Goal: Information Seeking & Learning: Learn about a topic

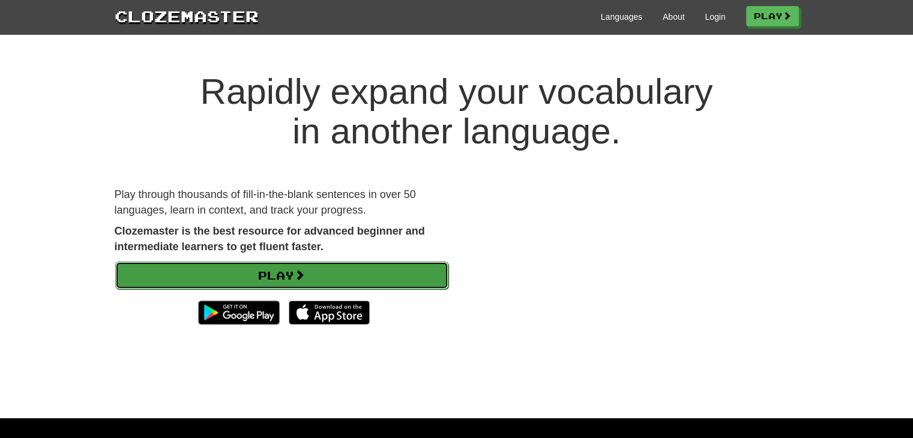
click at [320, 271] on link "Play" at bounding box center [281, 276] width 333 height 28
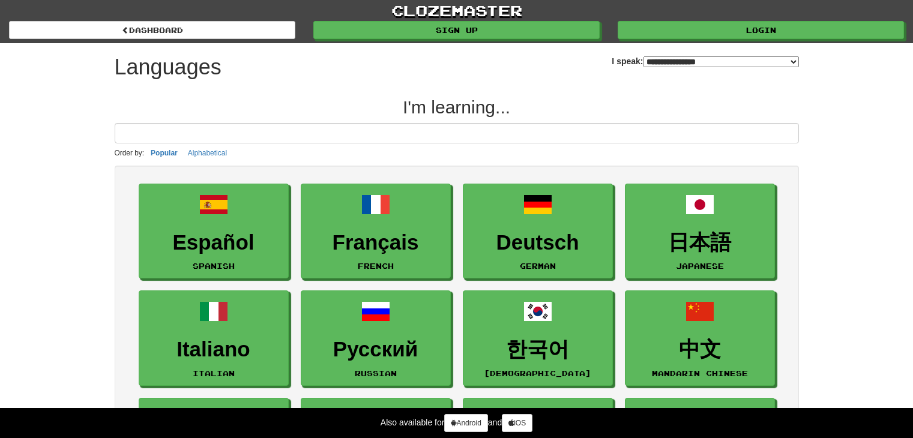
select select "*******"
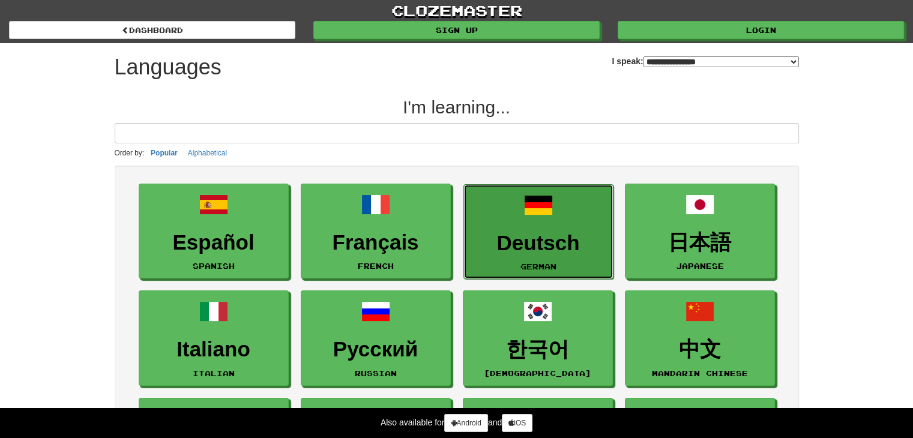
click at [566, 236] on h3 "Deutsch" at bounding box center [538, 243] width 137 height 23
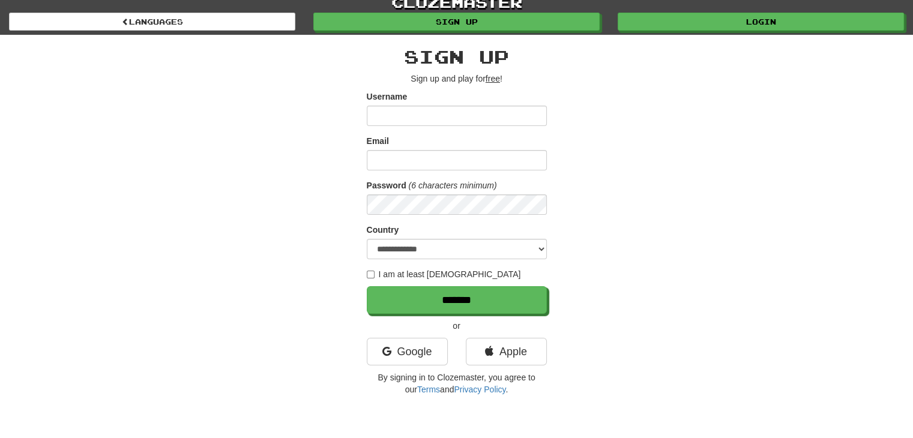
scroll to position [7, 0]
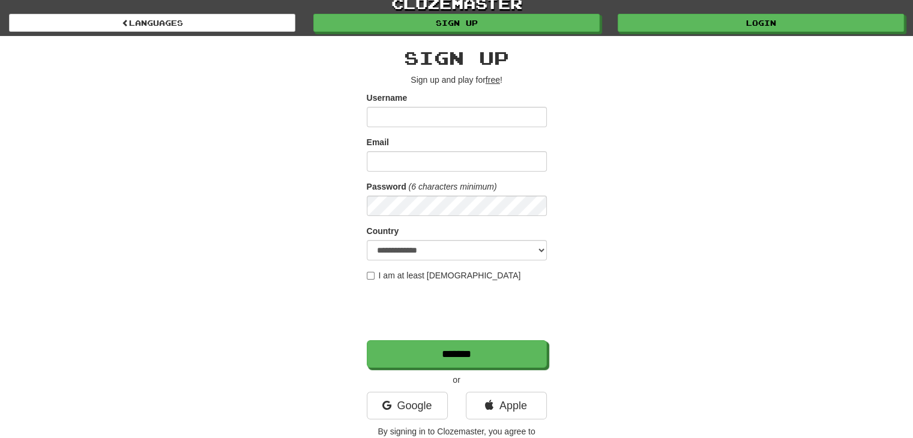
click at [461, 113] on input "Username" at bounding box center [457, 117] width 180 height 20
type input "*"
type input "********"
click at [445, 159] on input "Email" at bounding box center [457, 161] width 180 height 20
type input "**********"
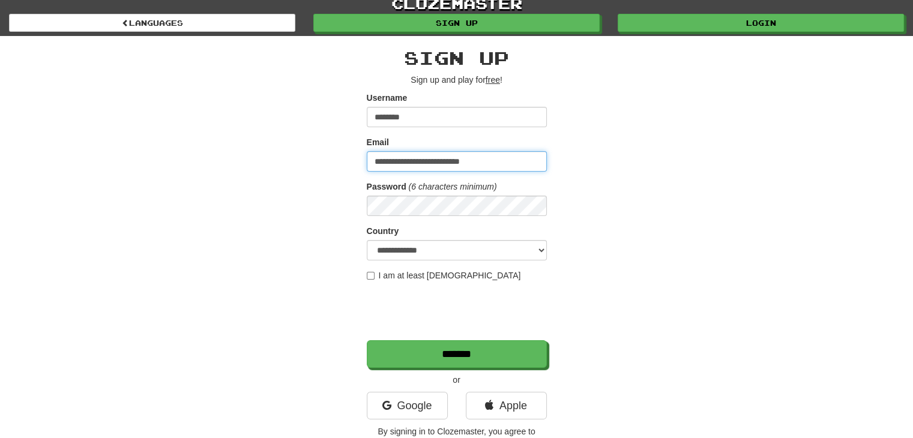
drag, startPoint x: 488, startPoint y: 159, endPoint x: 358, endPoint y: 167, distance: 131.0
click at [358, 167] on div "**********" at bounding box center [457, 245] width 702 height 419
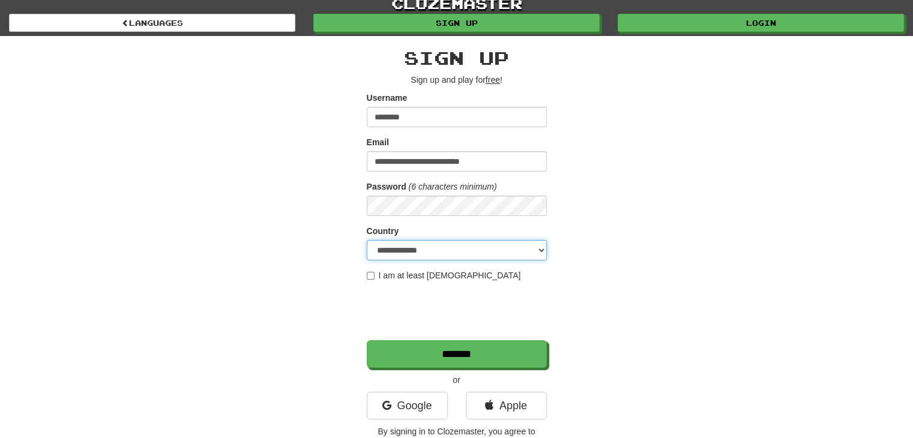
click at [423, 245] on select "**********" at bounding box center [457, 250] width 180 height 20
select select "**"
click at [367, 240] on select "**********" at bounding box center [457, 250] width 180 height 20
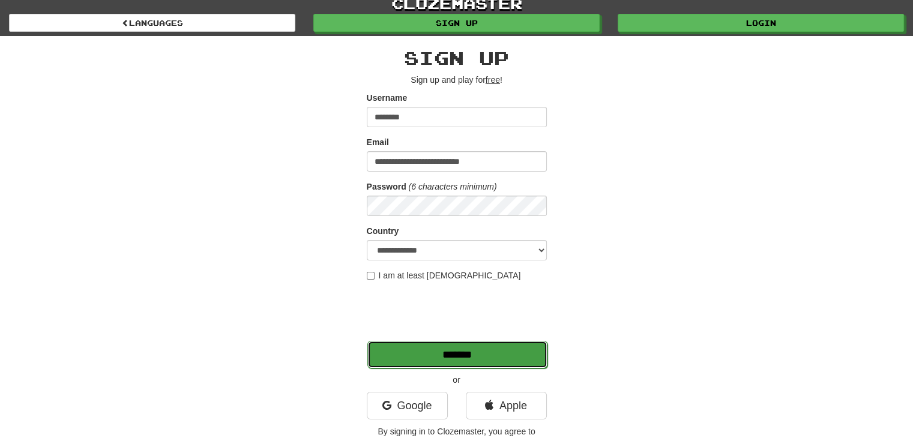
click at [494, 356] on input "*******" at bounding box center [457, 355] width 180 height 28
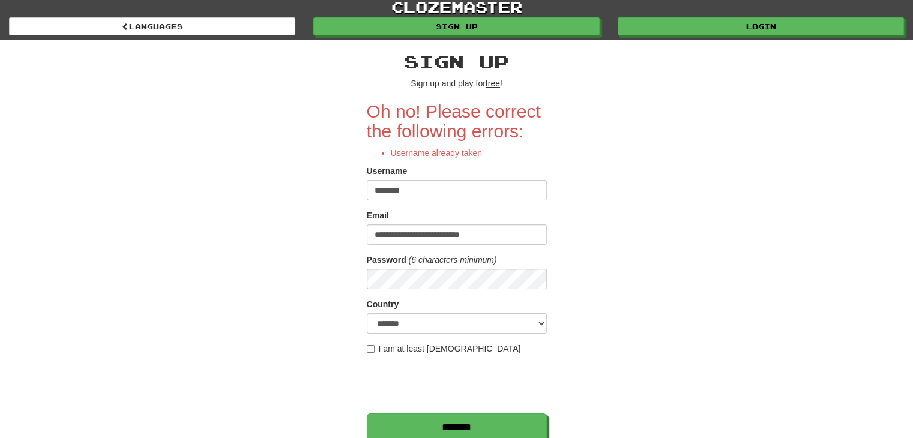
scroll to position [4, 0]
click at [465, 193] on input "********" at bounding box center [457, 189] width 180 height 20
type input "**********"
click at [453, 416] on input "*******" at bounding box center [457, 427] width 180 height 28
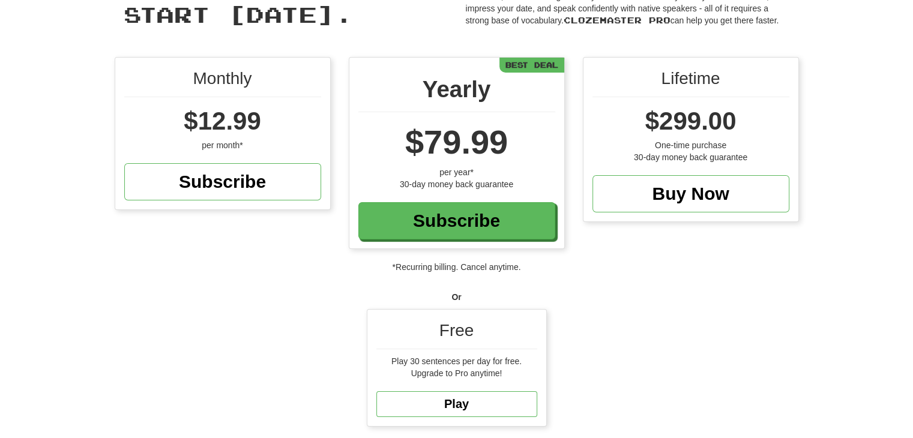
scroll to position [79, 0]
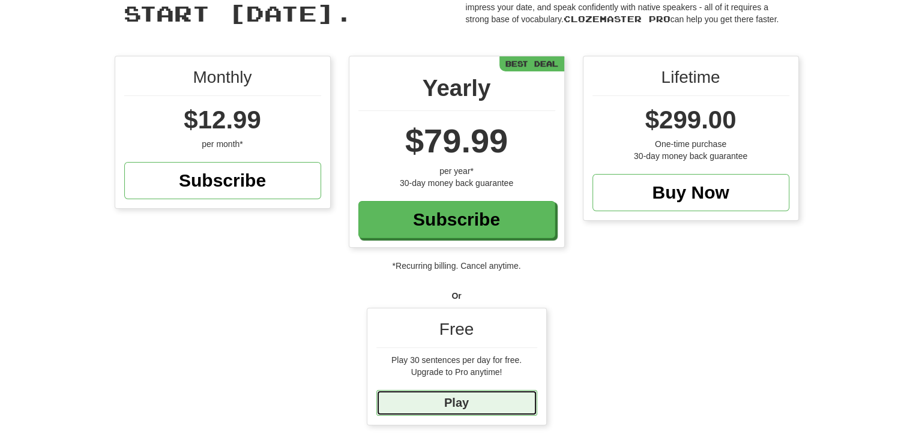
click at [487, 399] on link "Play" at bounding box center [456, 403] width 161 height 26
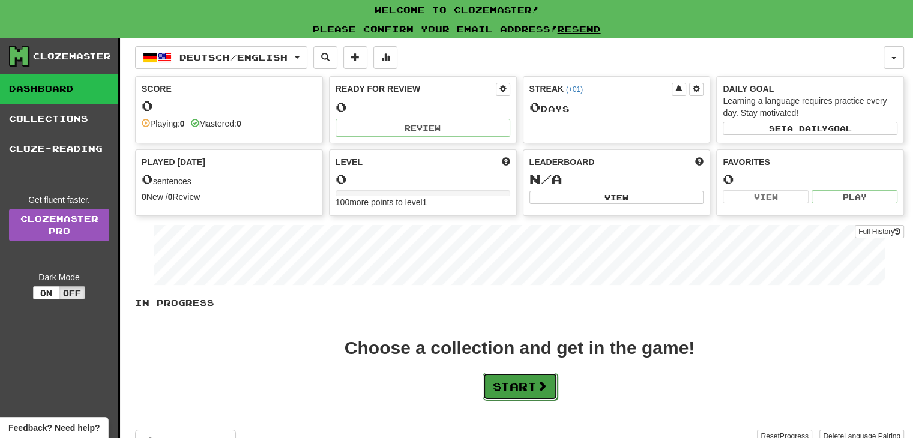
click at [491, 385] on button "Start" at bounding box center [519, 387] width 75 height 28
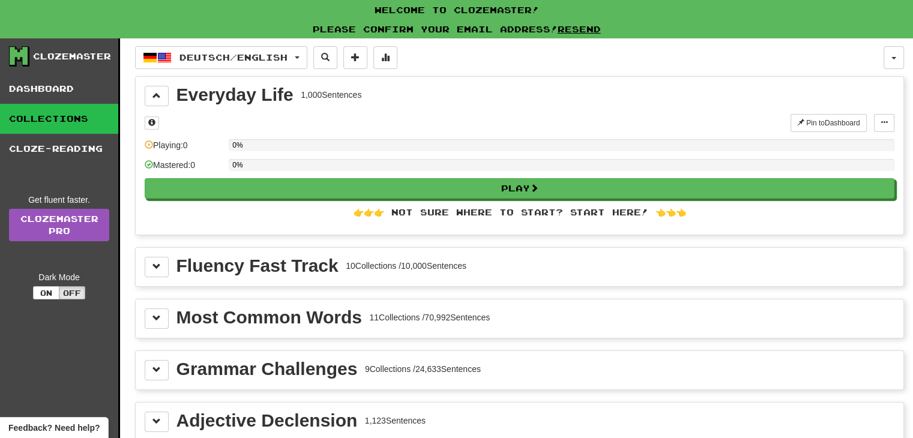
click at [437, 269] on div "10 Collections / 10,000 Sentences" at bounding box center [406, 266] width 121 height 12
click at [162, 267] on button at bounding box center [157, 267] width 24 height 20
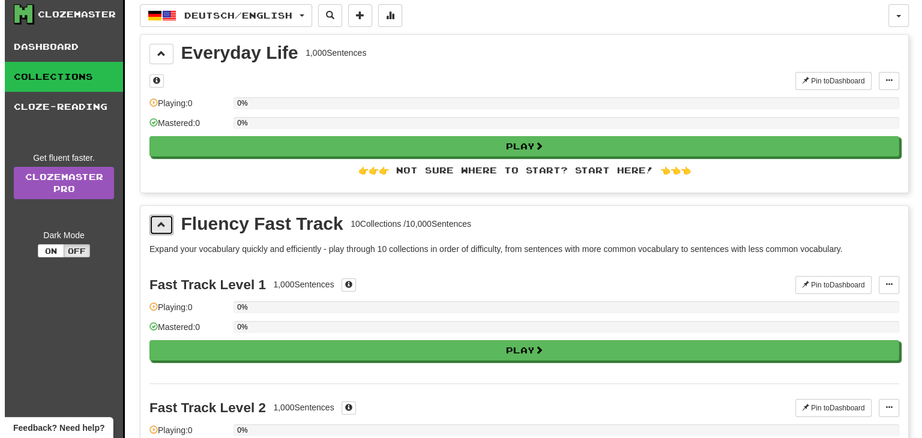
scroll to position [43, 0]
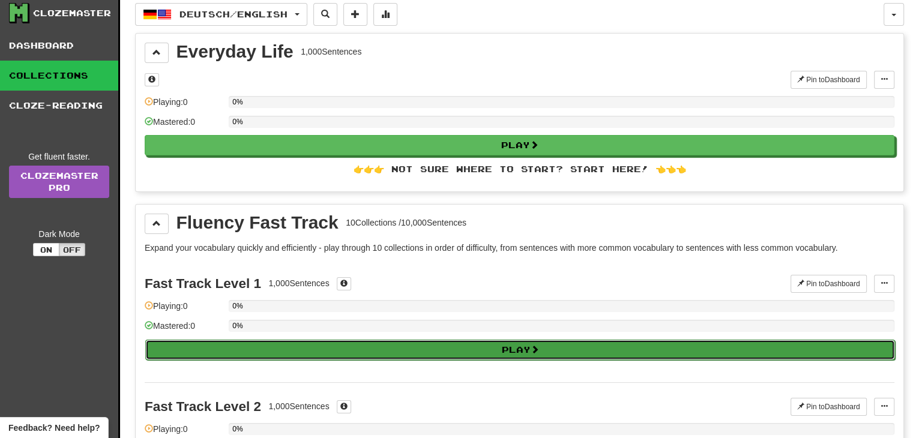
click at [226, 342] on button "Play" at bounding box center [519, 350] width 749 height 20
select select "**"
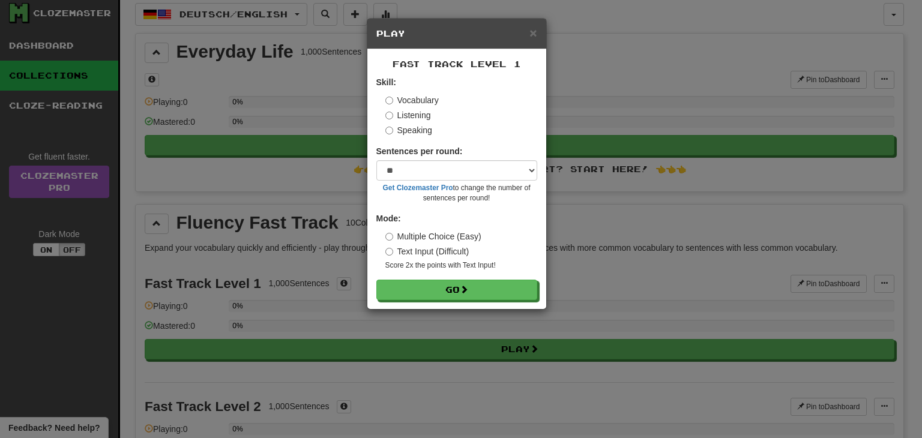
click at [424, 280] on form "Skill: Vocabulary Listening Speaking Sentences per round: * ** ** ** ** ** *** …" at bounding box center [456, 188] width 161 height 224
click at [420, 282] on button "Go" at bounding box center [457, 290] width 161 height 20
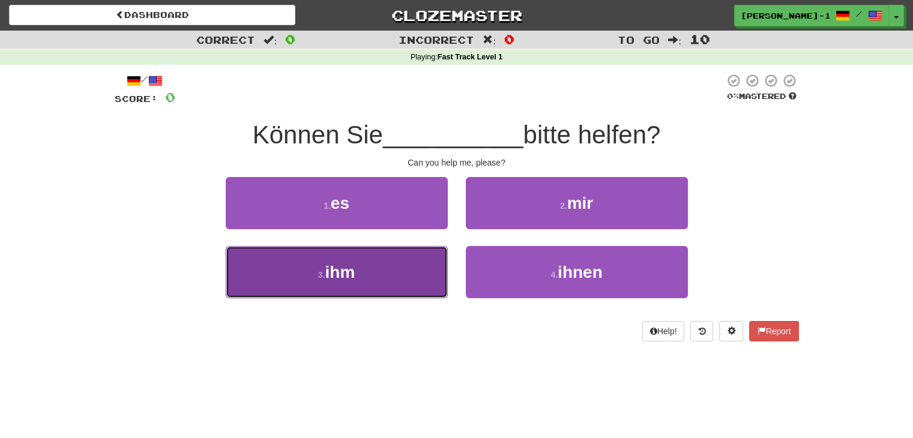
click at [418, 257] on button "3 . ihm" at bounding box center [337, 272] width 222 height 52
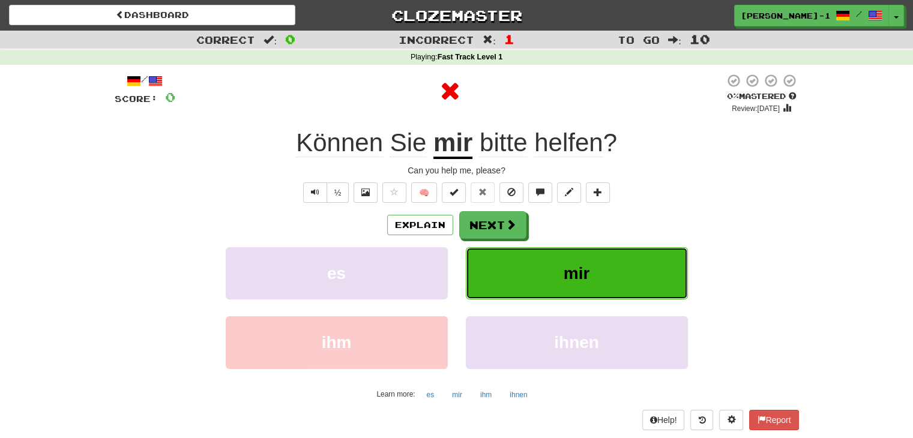
click at [516, 275] on button "mir" at bounding box center [577, 273] width 222 height 52
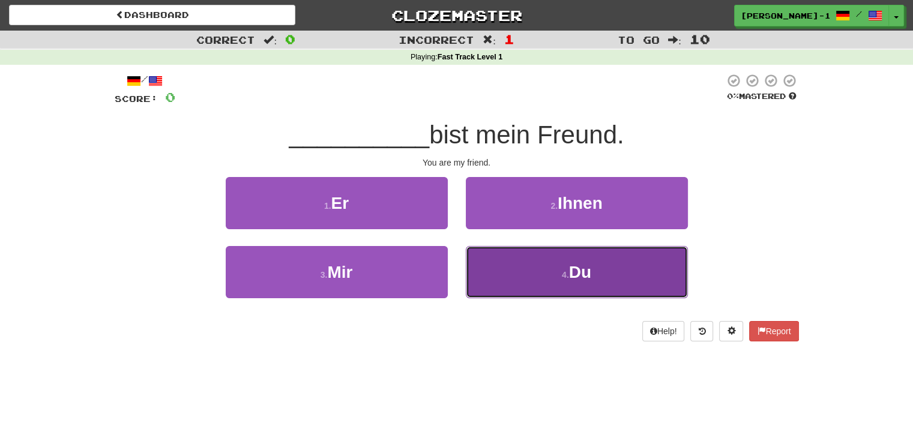
click at [499, 262] on button "4 . Du" at bounding box center [577, 272] width 222 height 52
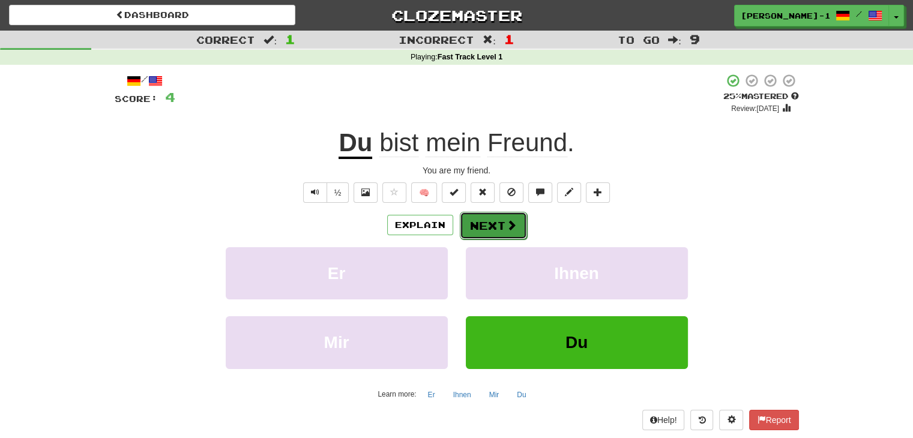
click at [480, 230] on button "Next" at bounding box center [493, 226] width 67 height 28
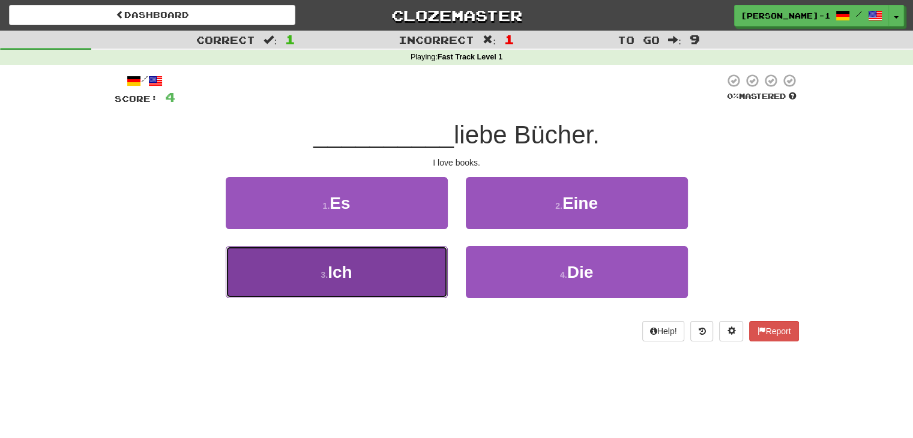
click at [405, 271] on button "3 . Ich" at bounding box center [337, 272] width 222 height 52
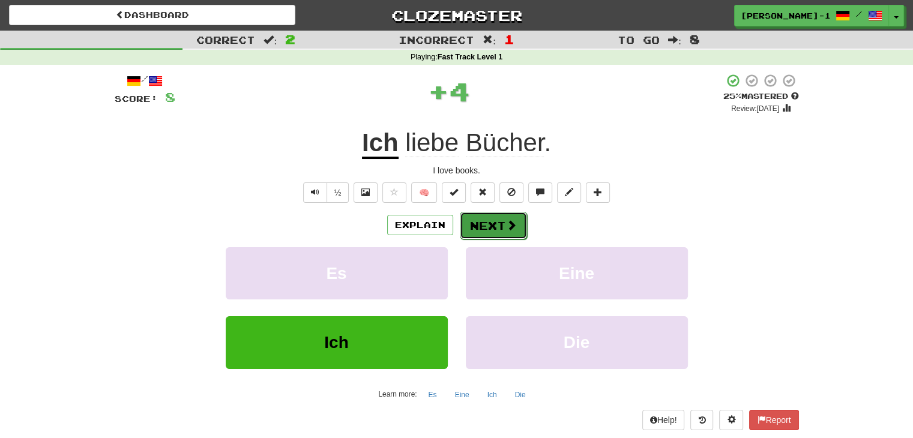
click at [479, 229] on button "Next" at bounding box center [493, 226] width 67 height 28
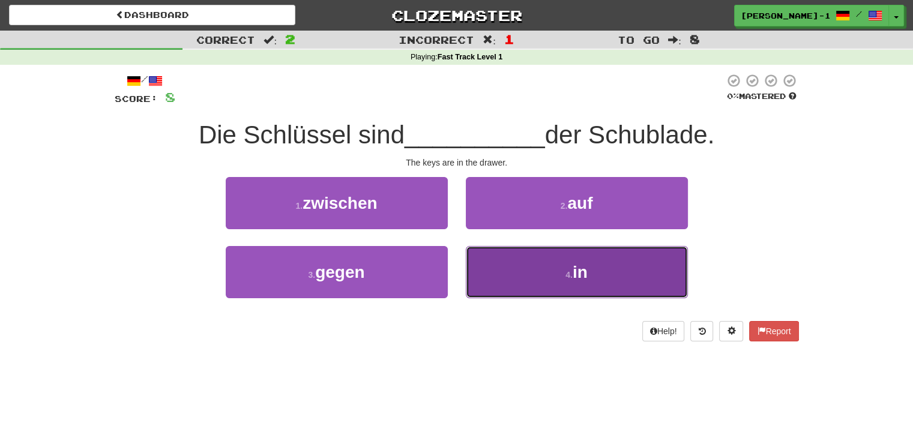
click at [491, 269] on button "4 . in" at bounding box center [577, 272] width 222 height 52
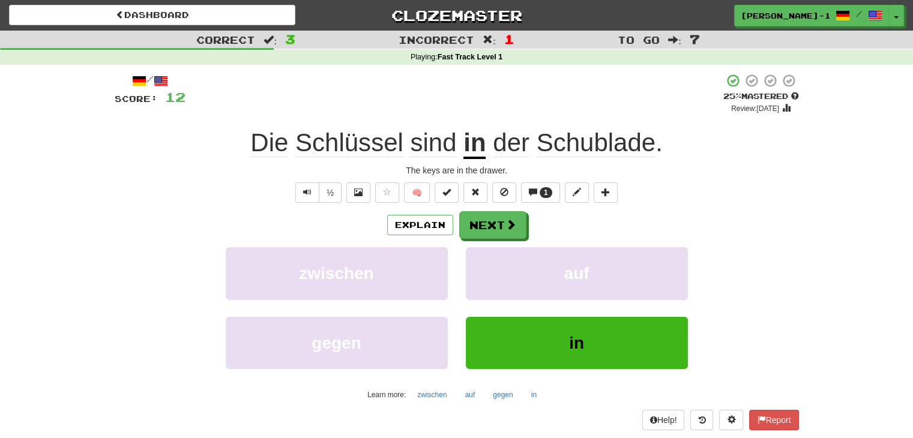
click at [308, 202] on div "/ Score: 12 + 4 25 % Mastered Review: [DATE] Die Schlüssel sind in der Schublad…" at bounding box center [457, 251] width 684 height 357
click at [309, 197] on button "Text-to-speech controls" at bounding box center [307, 192] width 24 height 20
click at [486, 229] on button "Next" at bounding box center [493, 226] width 67 height 28
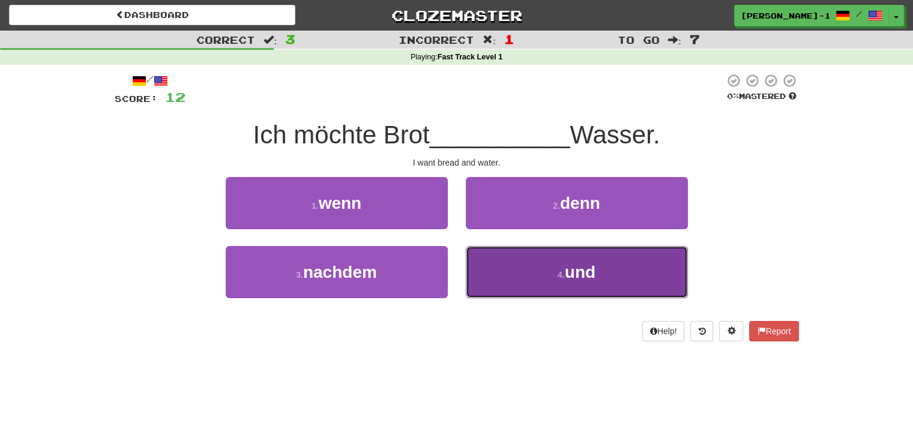
click at [502, 261] on button "4 . und" at bounding box center [577, 272] width 222 height 52
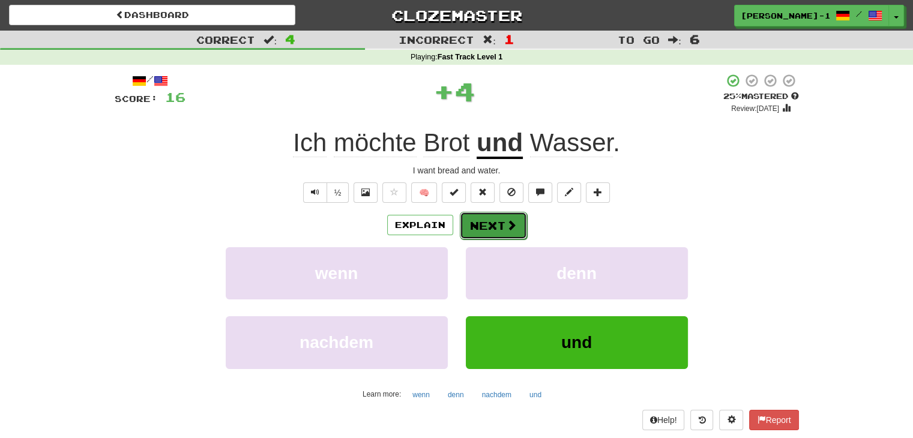
click at [494, 229] on button "Next" at bounding box center [493, 226] width 67 height 28
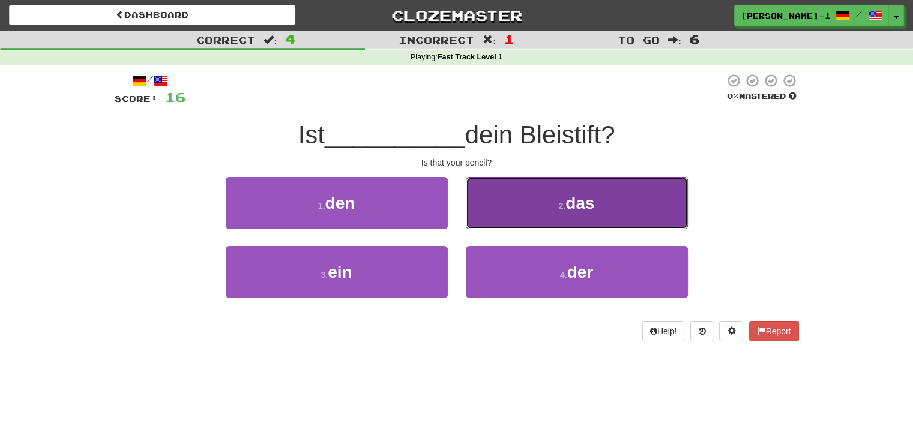
click at [502, 214] on button "2 . das" at bounding box center [577, 203] width 222 height 52
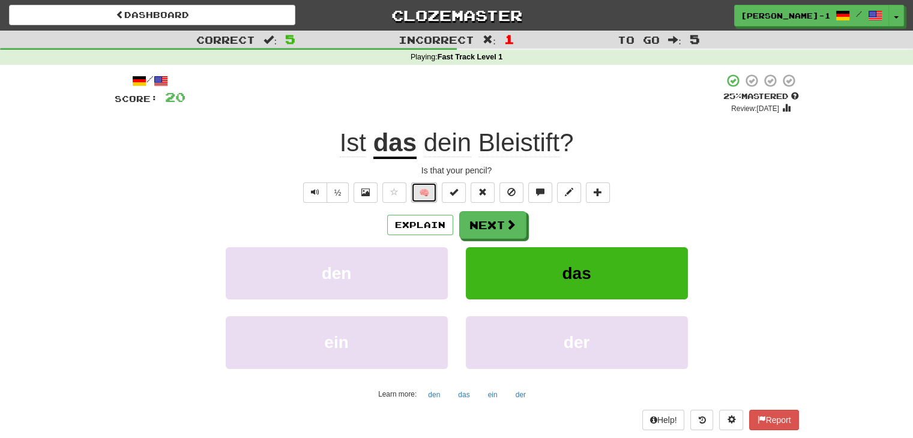
click at [414, 194] on button "🧠" at bounding box center [424, 192] width 26 height 20
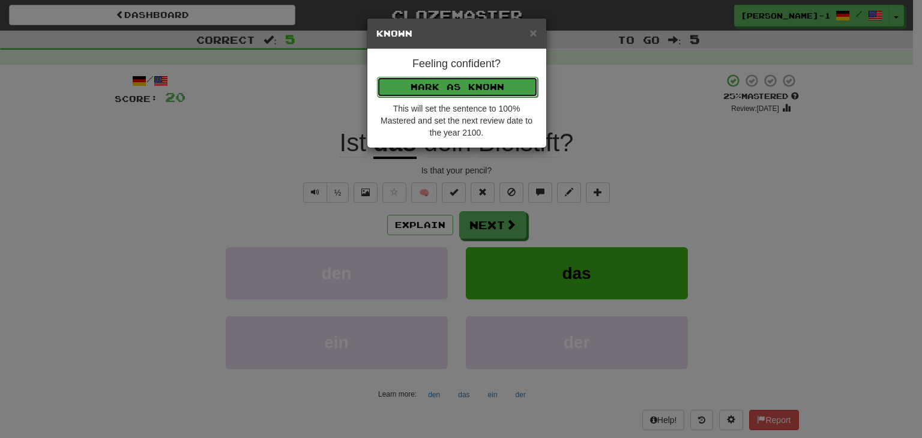
click at [446, 82] on button "Mark as Known" at bounding box center [457, 87] width 161 height 20
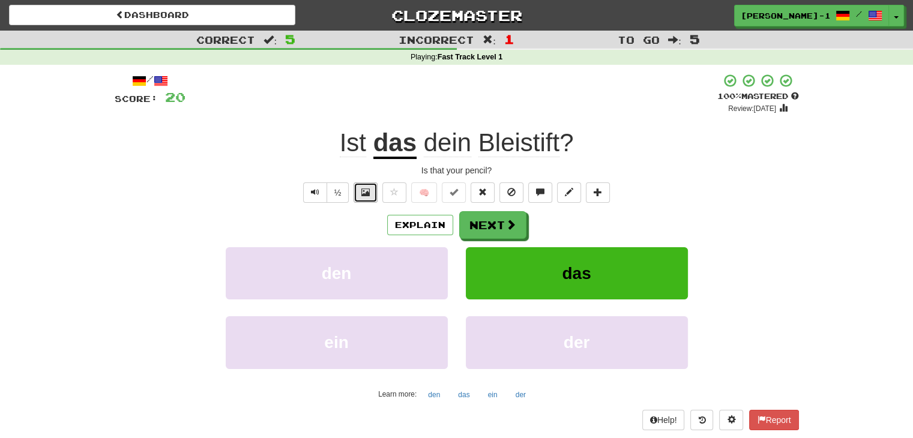
click at [364, 197] on button at bounding box center [365, 192] width 24 height 20
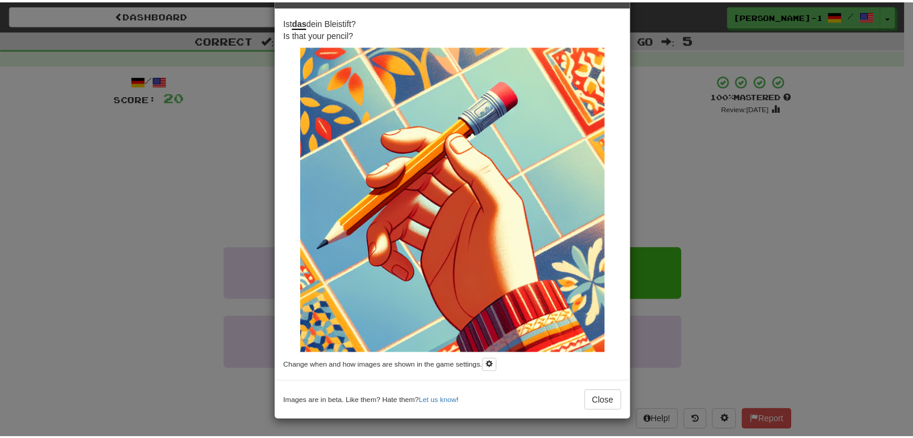
scroll to position [23, 0]
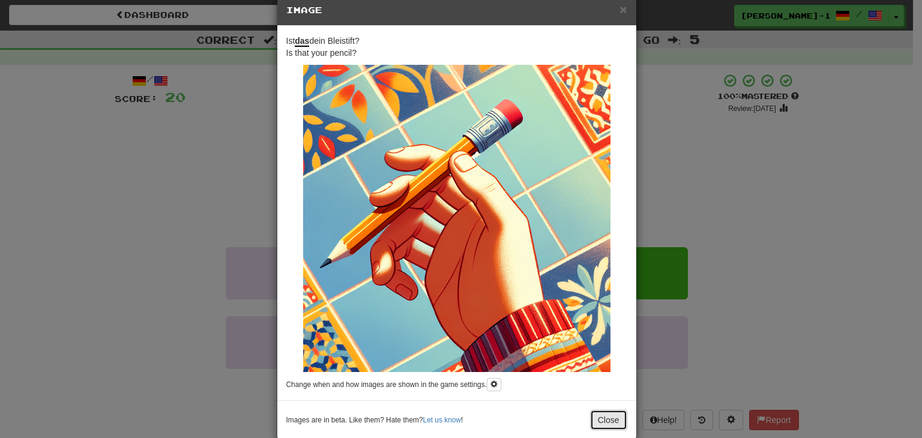
click at [595, 421] on button "Close" at bounding box center [608, 420] width 37 height 20
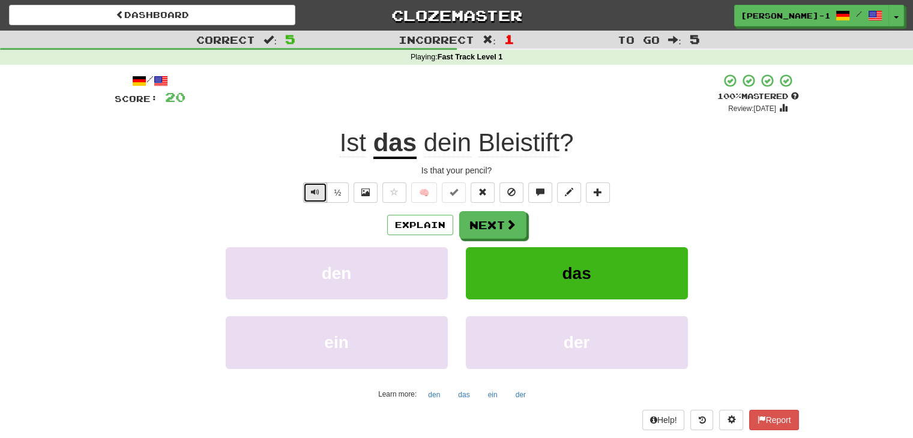
click at [314, 193] on span "Text-to-speech controls" at bounding box center [315, 192] width 8 height 8
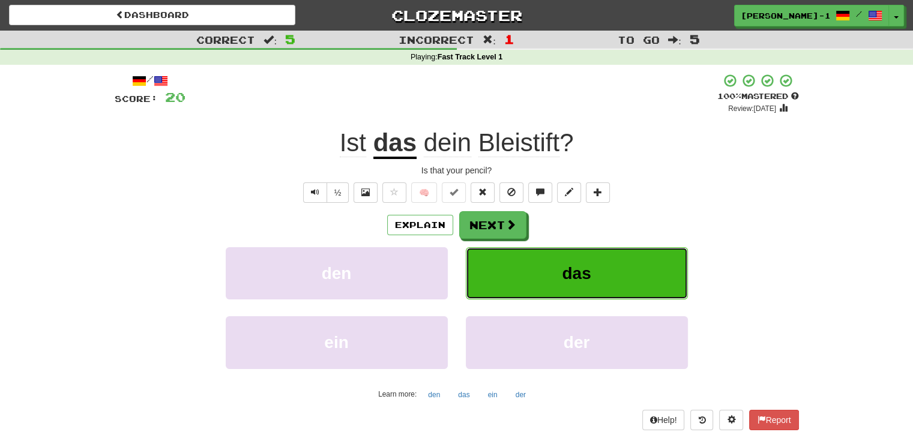
click at [576, 286] on button "das" at bounding box center [577, 273] width 222 height 52
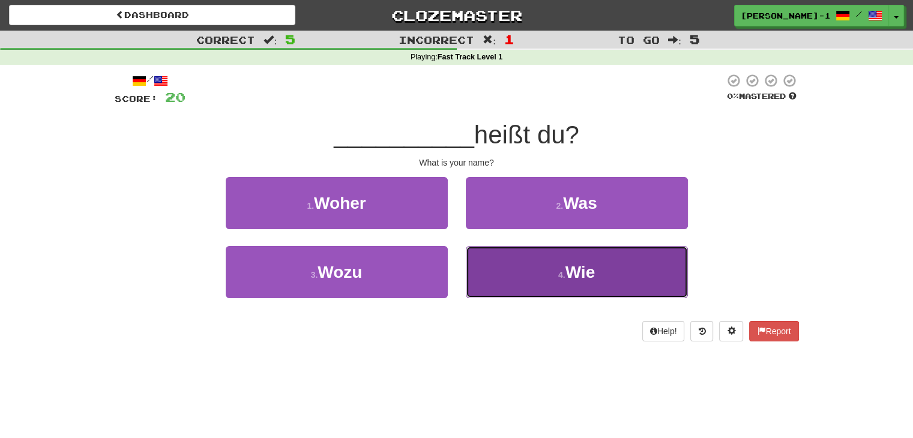
click at [486, 259] on button "4 . Wie" at bounding box center [577, 272] width 222 height 52
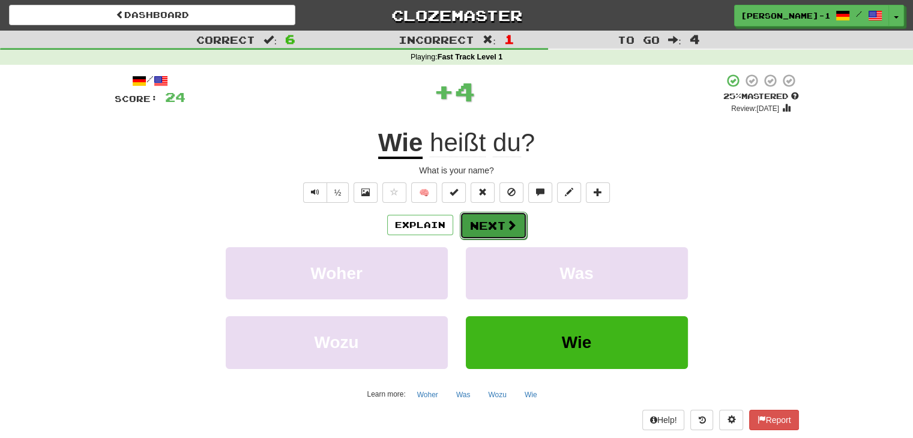
click at [482, 225] on button "Next" at bounding box center [493, 226] width 67 height 28
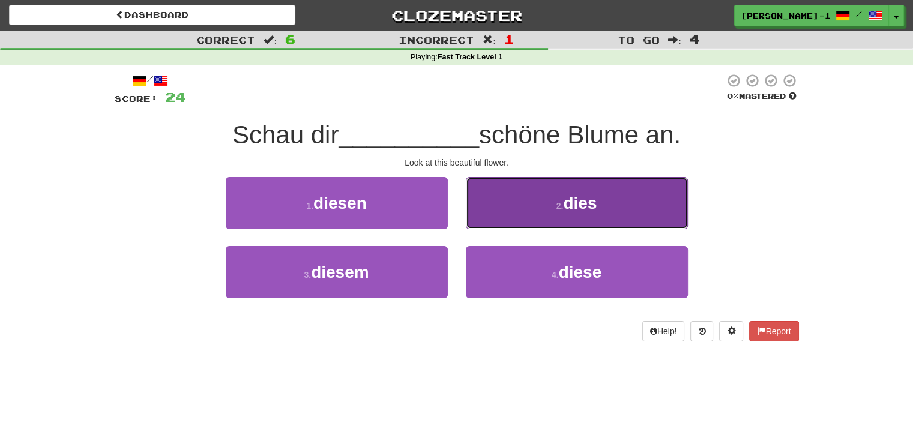
click at [473, 221] on button "2 . dies" at bounding box center [577, 203] width 222 height 52
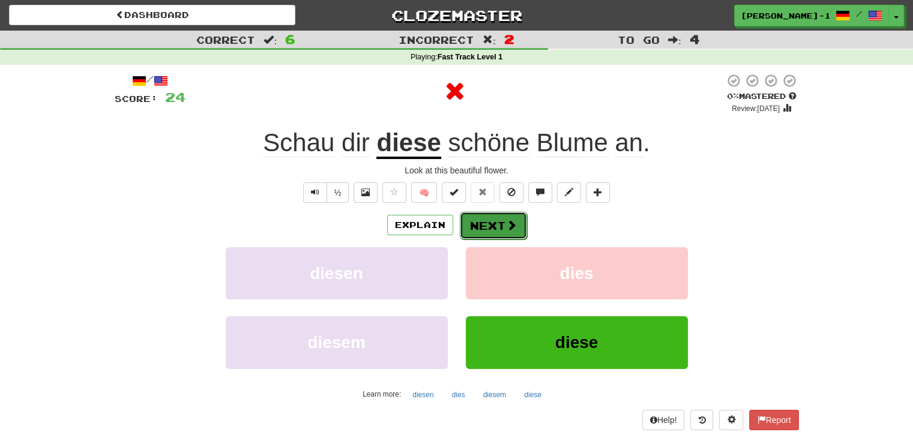
click at [473, 223] on button "Next" at bounding box center [493, 226] width 67 height 28
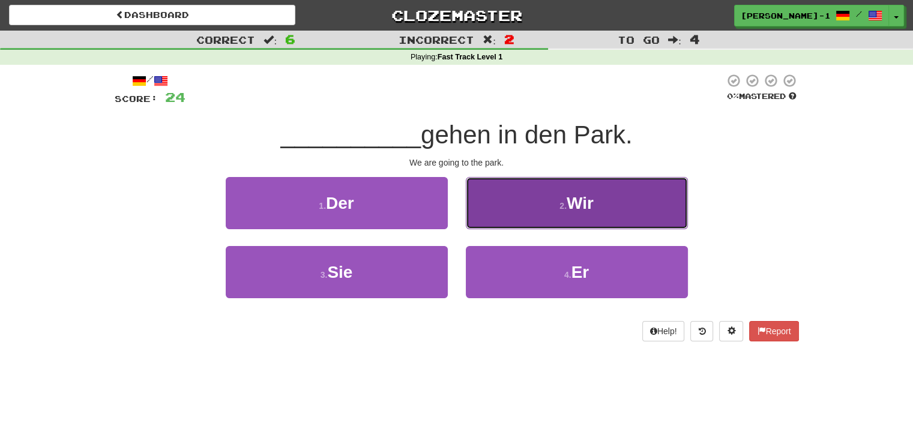
click at [484, 211] on button "2 . Wir" at bounding box center [577, 203] width 222 height 52
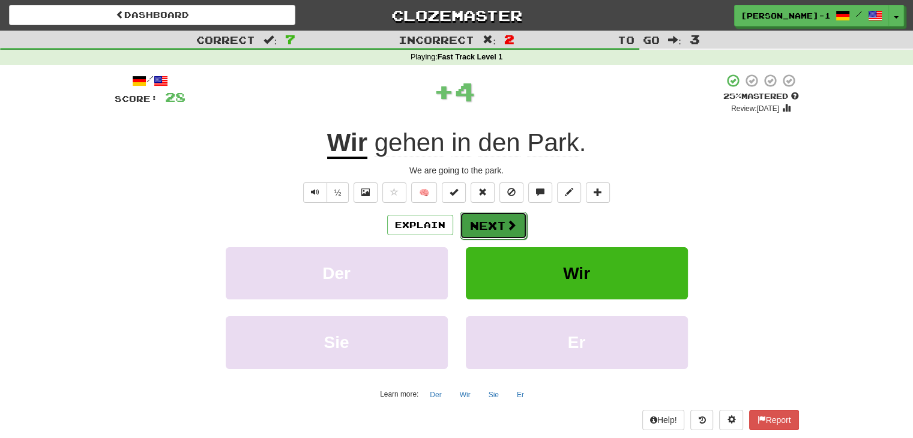
click at [484, 222] on button "Next" at bounding box center [493, 226] width 67 height 28
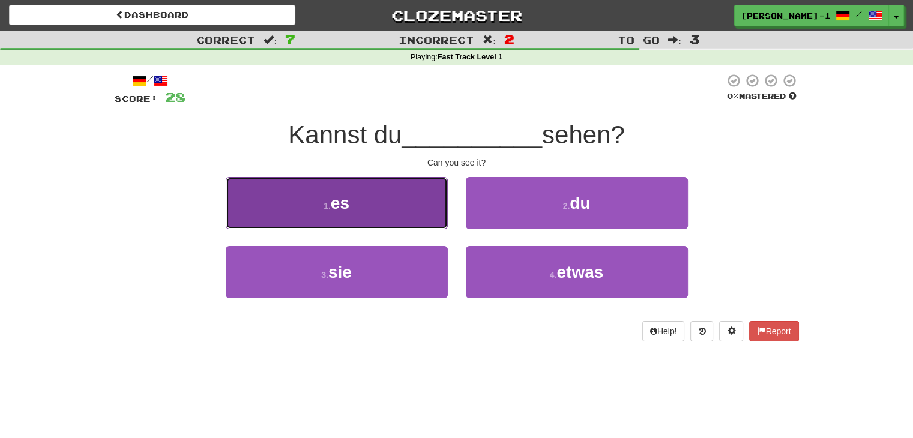
click at [419, 182] on button "1 . es" at bounding box center [337, 203] width 222 height 52
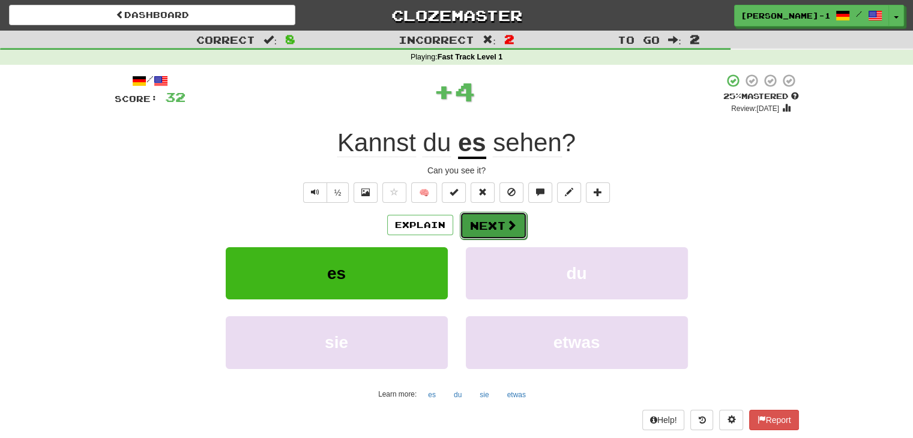
click at [479, 224] on button "Next" at bounding box center [493, 226] width 67 height 28
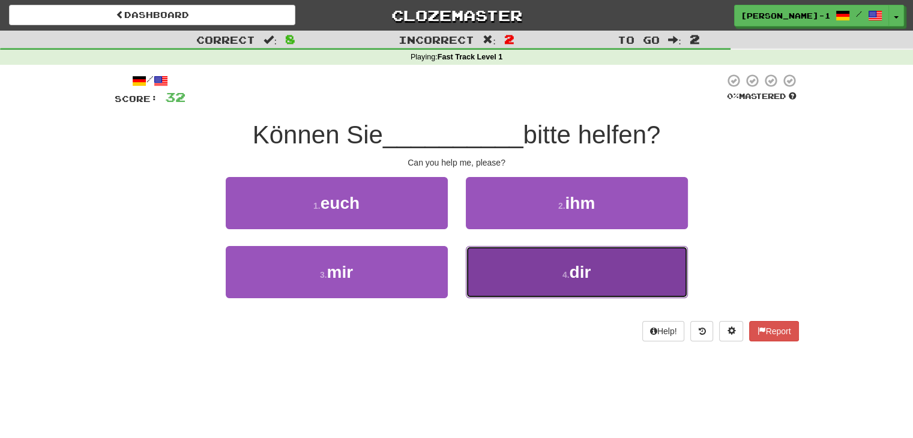
click at [475, 262] on button "4 . dir" at bounding box center [577, 272] width 222 height 52
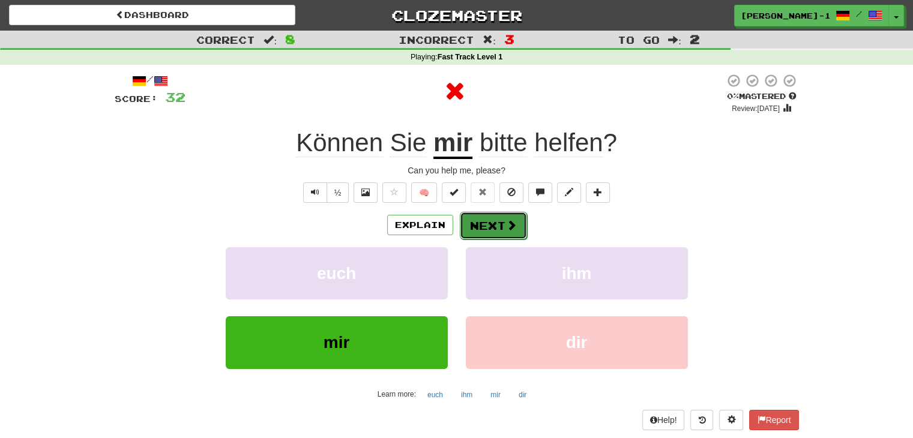
click at [480, 232] on button "Next" at bounding box center [493, 226] width 67 height 28
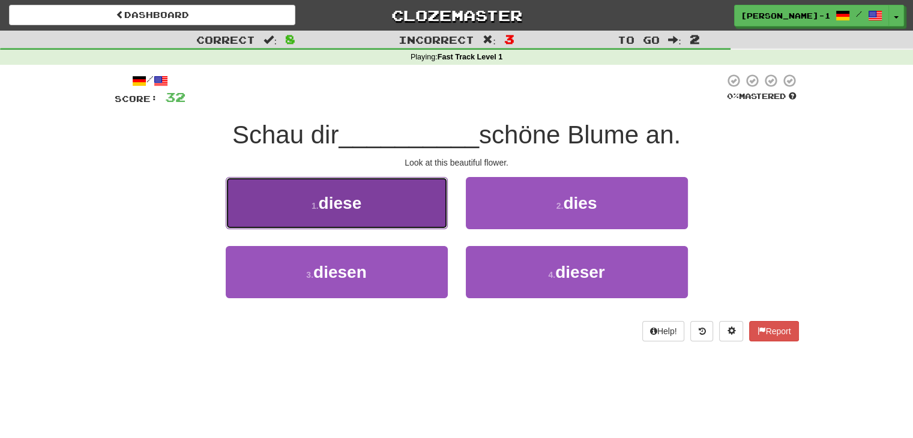
click at [409, 222] on button "1 . diese" at bounding box center [337, 203] width 222 height 52
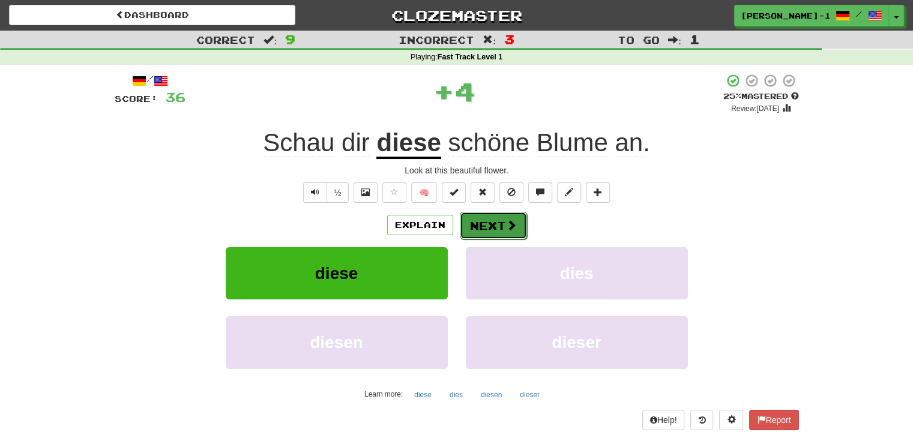
click at [491, 221] on button "Next" at bounding box center [493, 226] width 67 height 28
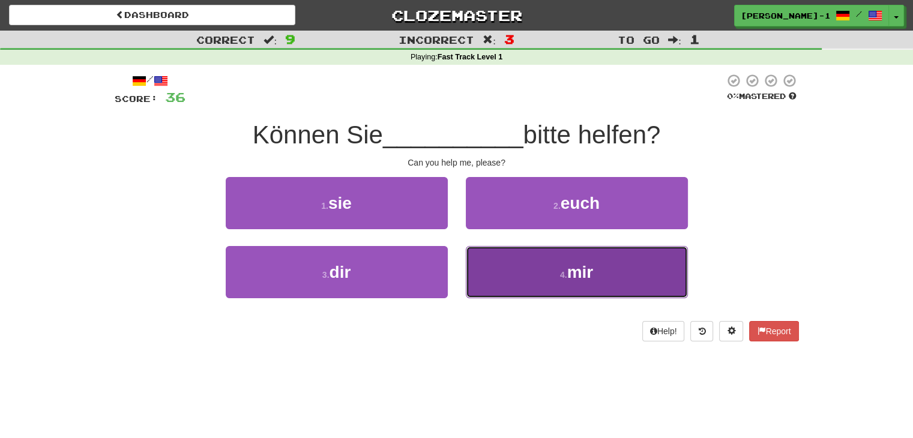
click at [487, 272] on button "4 . mir" at bounding box center [577, 272] width 222 height 52
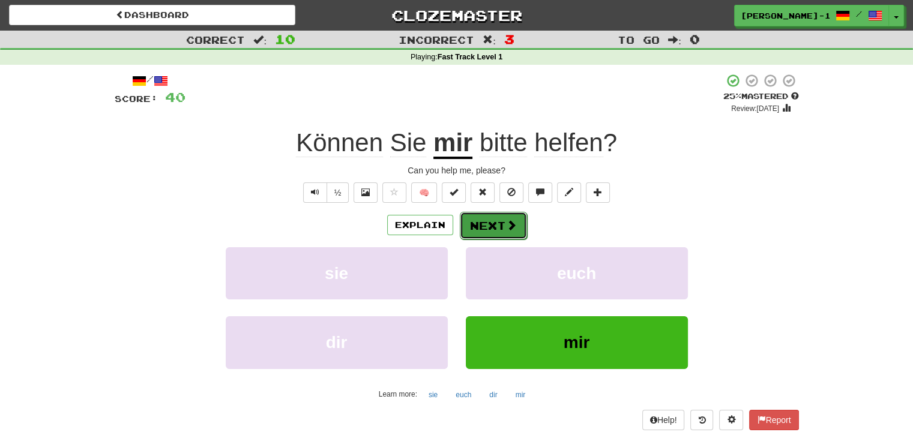
click at [500, 224] on button "Next" at bounding box center [493, 226] width 67 height 28
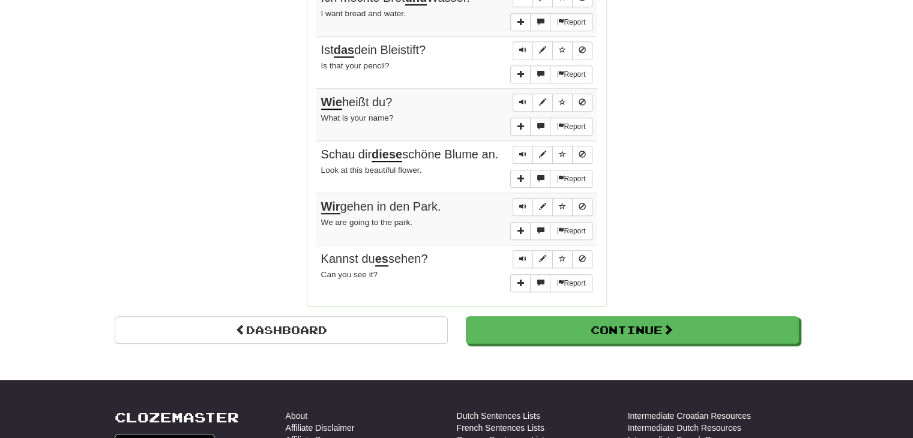
scroll to position [947, 0]
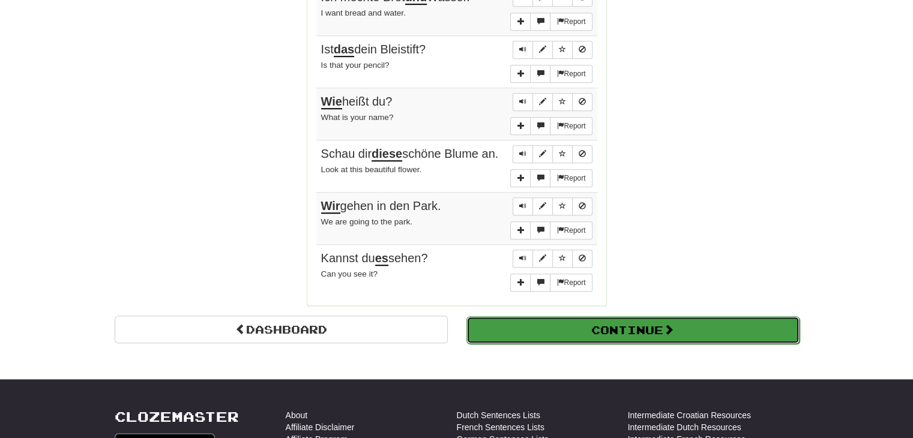
click at [494, 322] on button "Continue" at bounding box center [632, 330] width 333 height 28
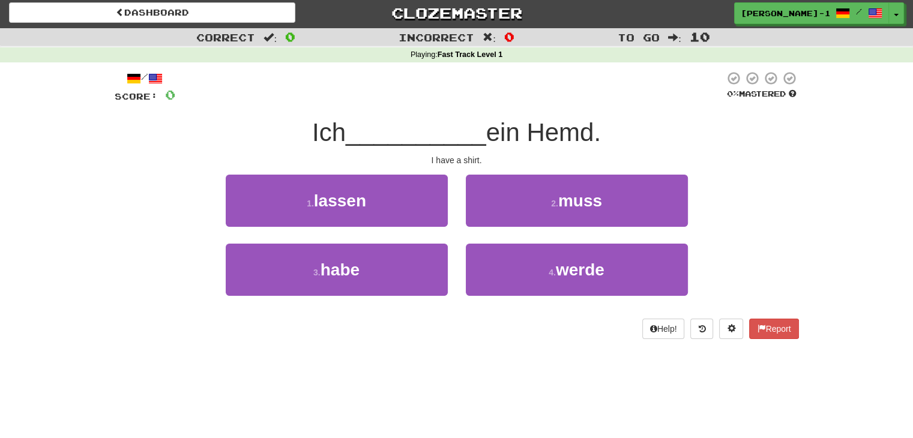
scroll to position [0, 0]
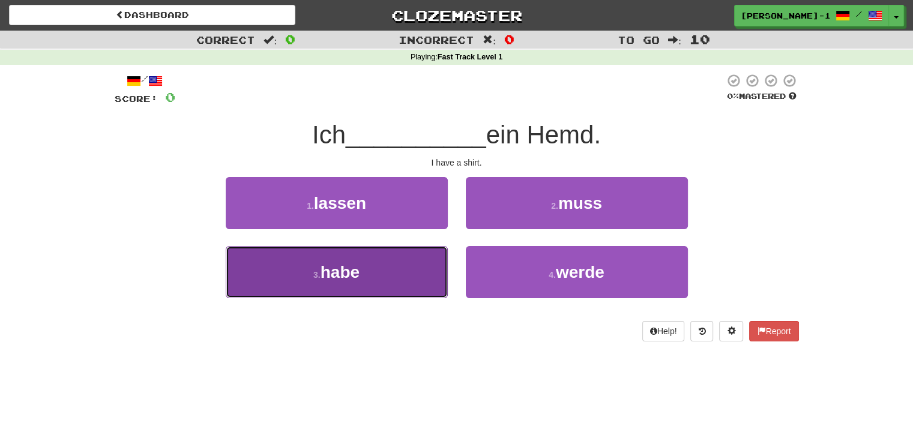
click at [384, 265] on button "3 . habe" at bounding box center [337, 272] width 222 height 52
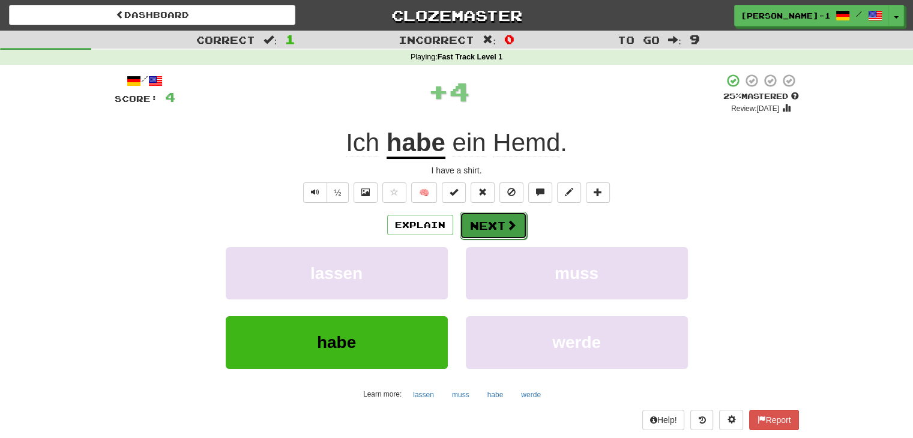
click at [471, 231] on button "Next" at bounding box center [493, 226] width 67 height 28
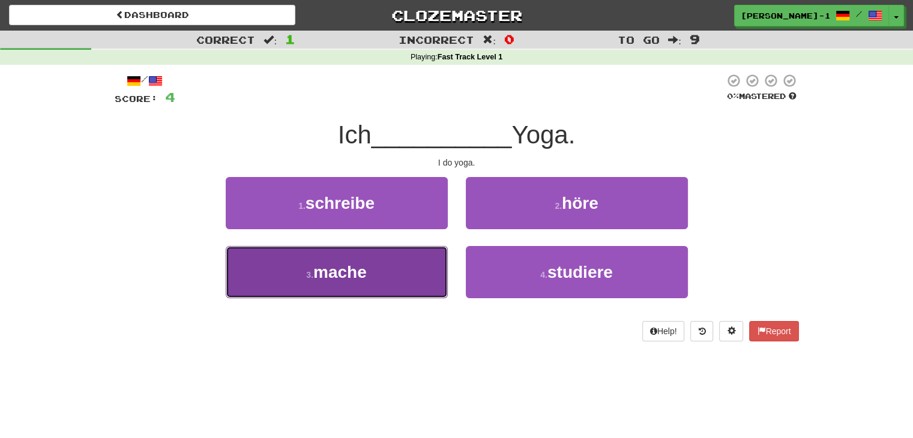
click at [441, 267] on button "3 . mache" at bounding box center [337, 272] width 222 height 52
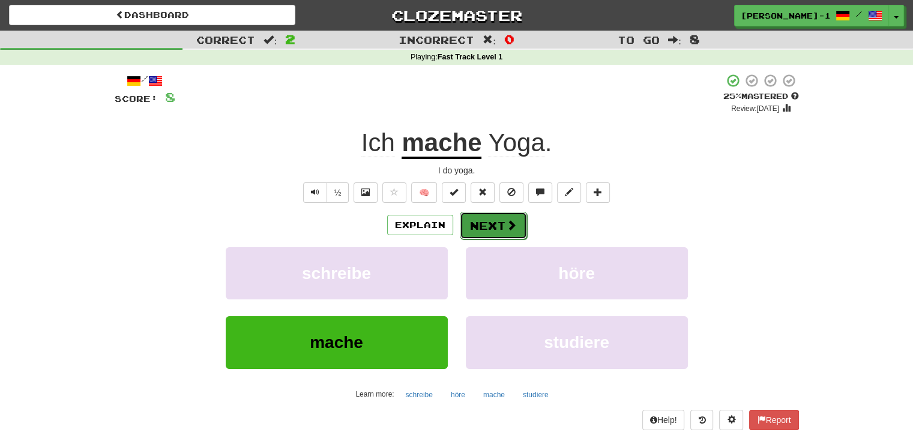
click at [479, 220] on button "Next" at bounding box center [493, 226] width 67 height 28
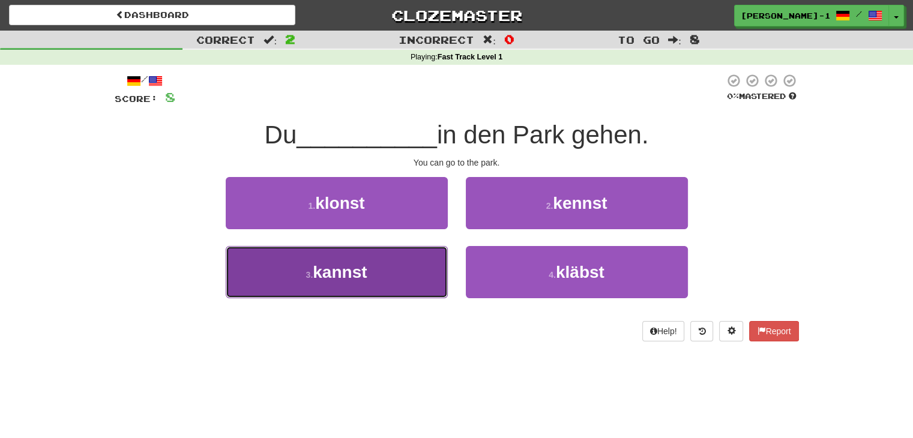
click at [413, 268] on button "3 . kannst" at bounding box center [337, 272] width 222 height 52
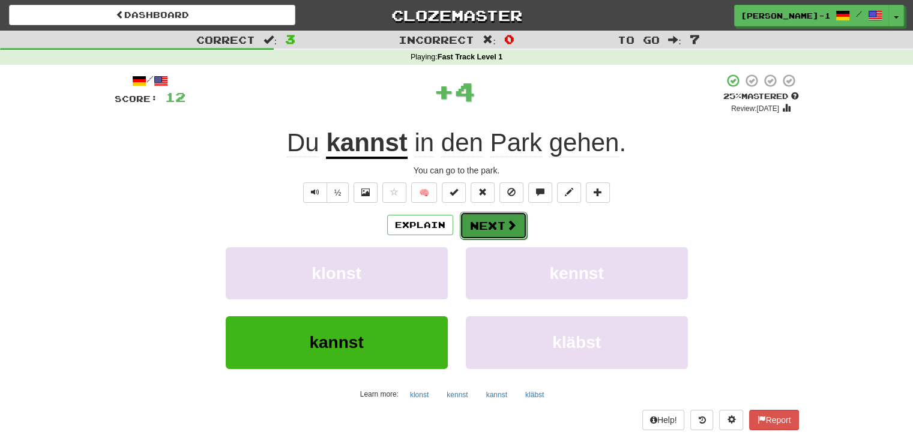
click at [482, 234] on button "Next" at bounding box center [493, 226] width 67 height 28
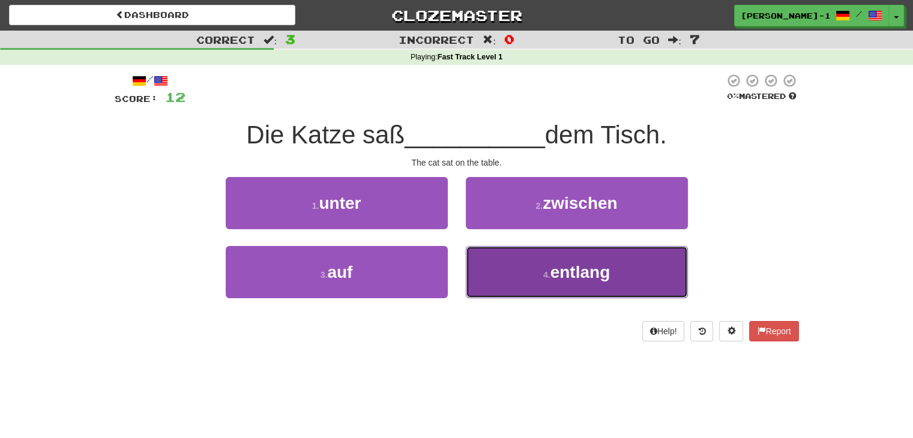
click at [491, 255] on button "4 . entlang" at bounding box center [577, 272] width 222 height 52
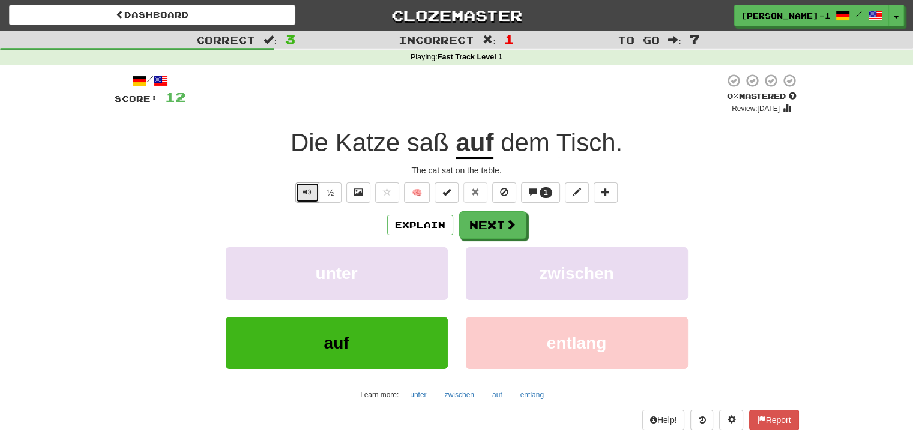
click at [308, 197] on button "Text-to-speech controls" at bounding box center [307, 192] width 24 height 20
click at [311, 195] on span "Text-to-speech controls" at bounding box center [307, 192] width 8 height 8
click at [507, 230] on span at bounding box center [511, 225] width 11 height 11
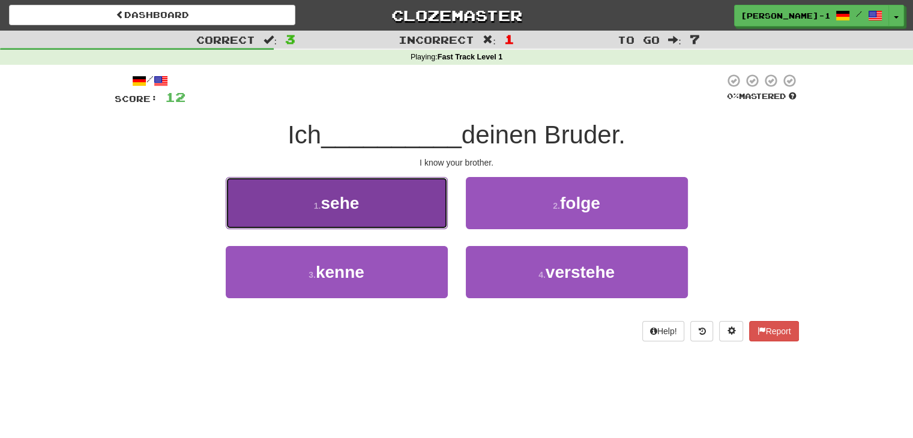
click at [393, 223] on button "1 . sehe" at bounding box center [337, 203] width 222 height 52
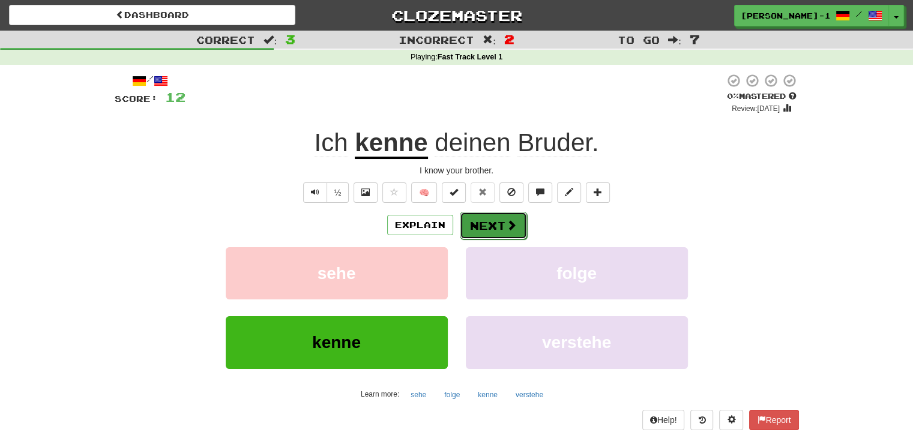
click at [496, 215] on button "Next" at bounding box center [493, 226] width 67 height 28
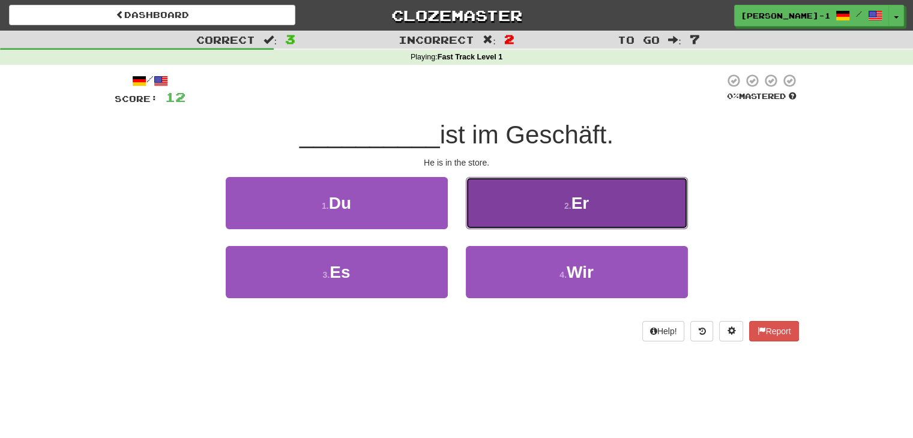
click at [487, 205] on button "2 . Er" at bounding box center [577, 203] width 222 height 52
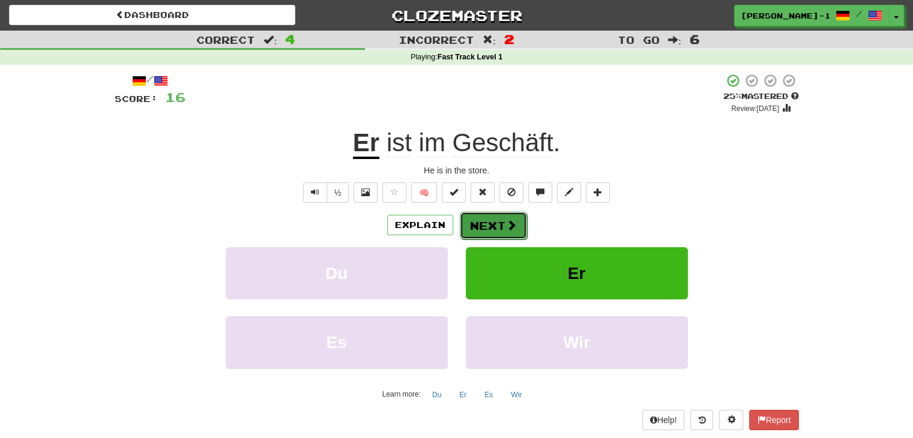
click at [487, 214] on button "Next" at bounding box center [493, 226] width 67 height 28
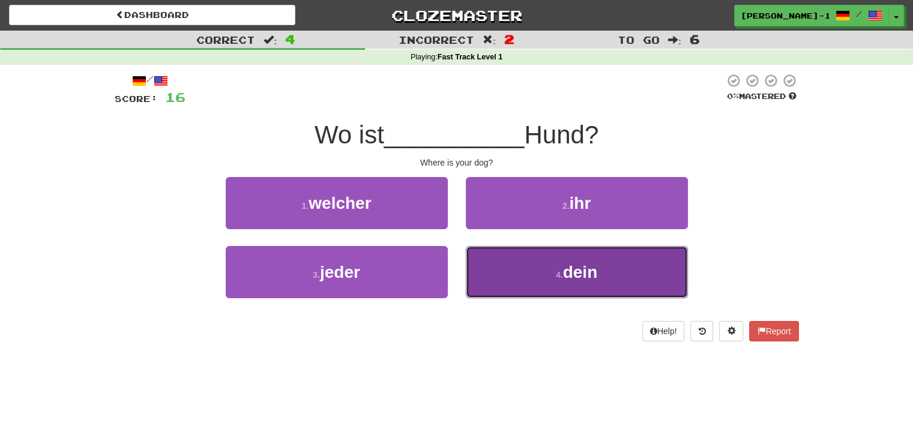
click at [475, 255] on button "4 . dein" at bounding box center [577, 272] width 222 height 52
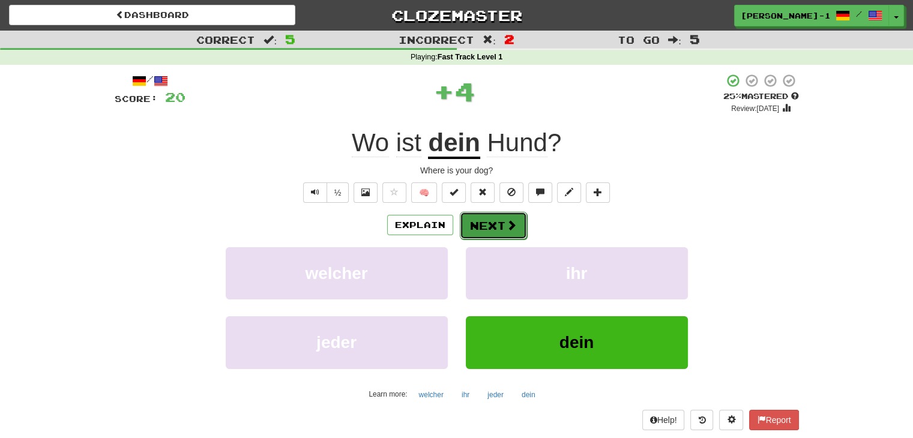
click at [481, 231] on button "Next" at bounding box center [493, 226] width 67 height 28
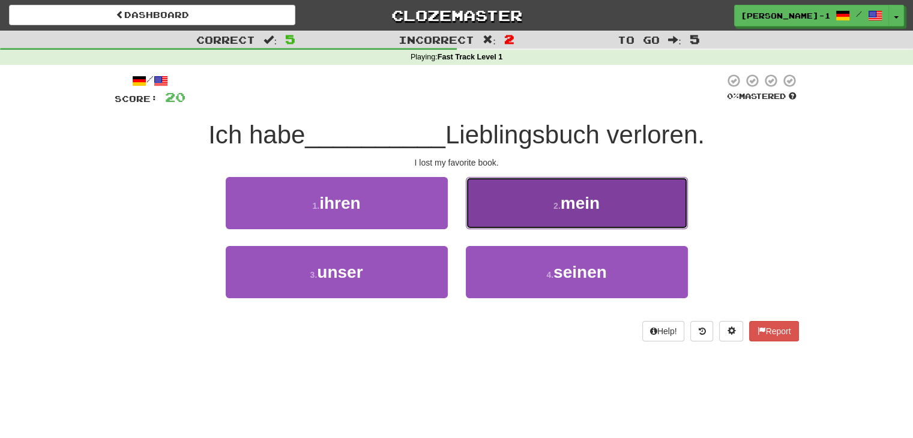
click at [476, 212] on button "2 . mein" at bounding box center [577, 203] width 222 height 52
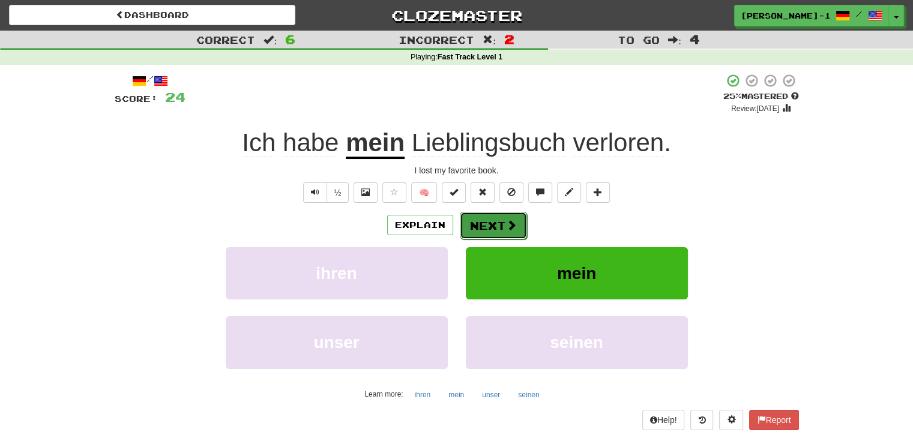
click at [478, 221] on button "Next" at bounding box center [493, 226] width 67 height 28
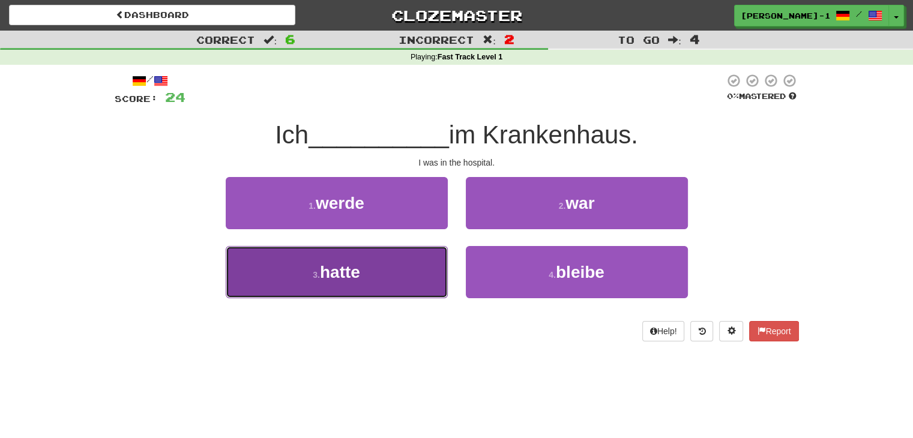
click at [410, 267] on button "3 . hatte" at bounding box center [337, 272] width 222 height 52
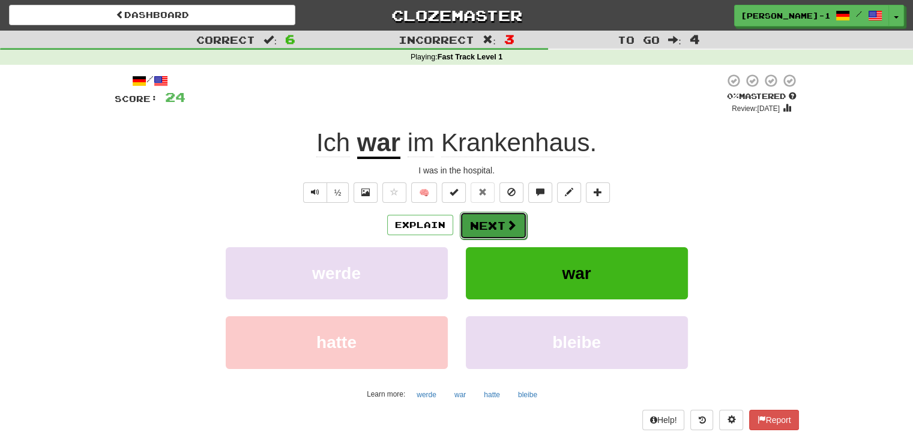
click at [474, 224] on button "Next" at bounding box center [493, 226] width 67 height 28
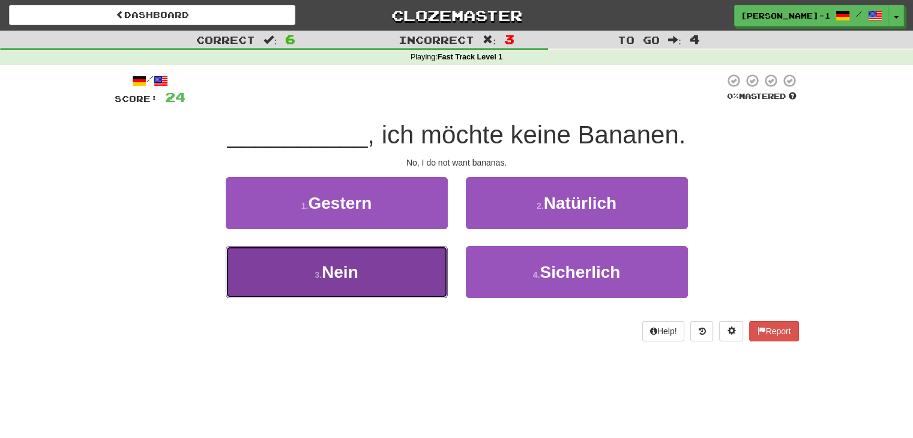
click at [434, 256] on button "3 . Nein" at bounding box center [337, 272] width 222 height 52
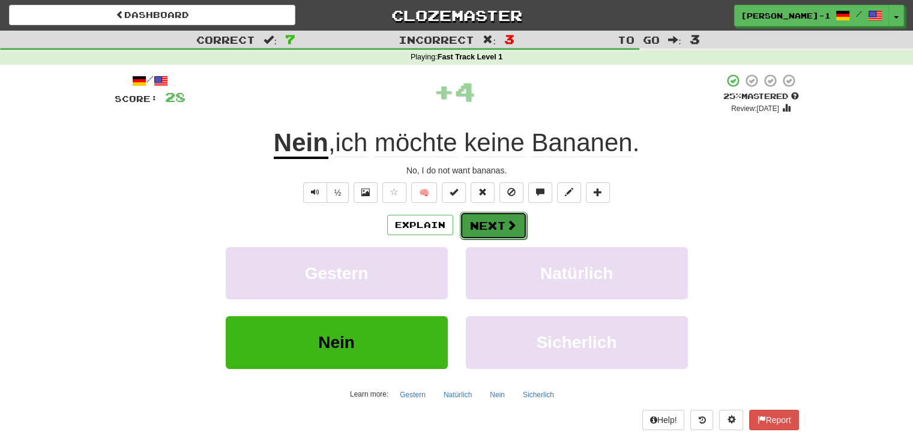
click at [497, 224] on button "Next" at bounding box center [493, 226] width 67 height 28
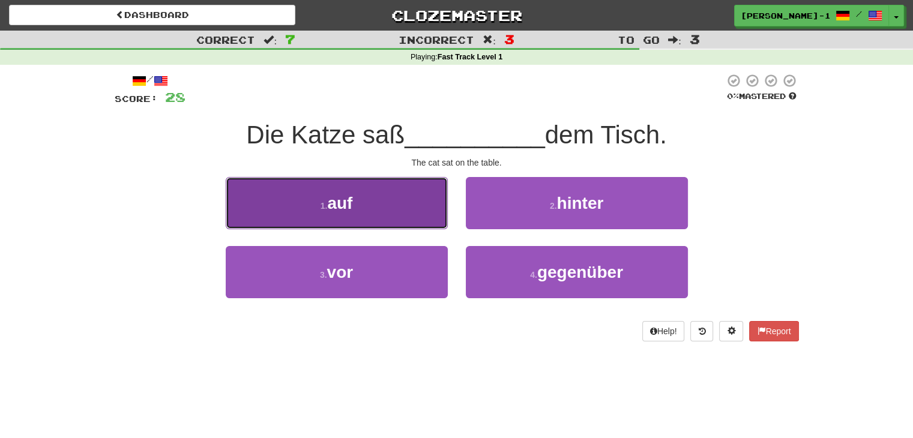
click at [403, 218] on button "1 . auf" at bounding box center [337, 203] width 222 height 52
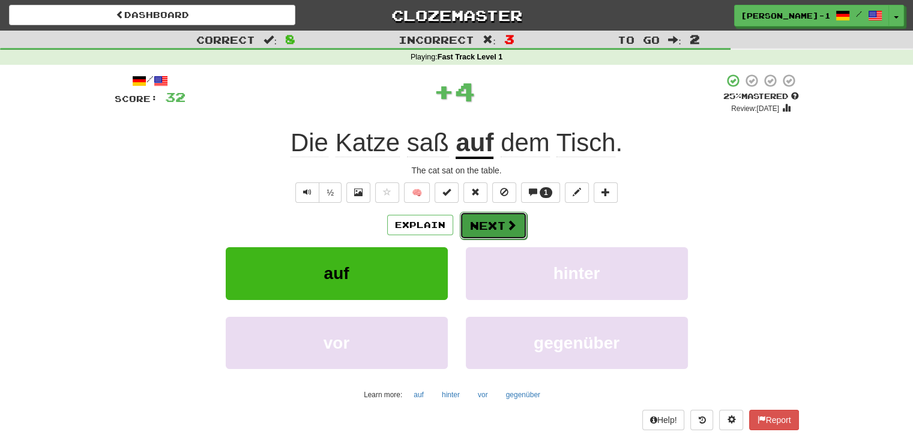
click at [473, 221] on button "Next" at bounding box center [493, 226] width 67 height 28
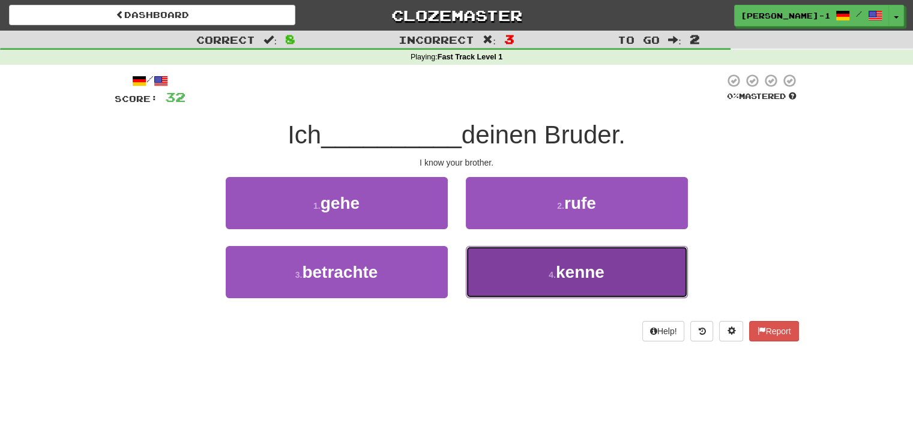
click at [475, 267] on button "4 . kenne" at bounding box center [577, 272] width 222 height 52
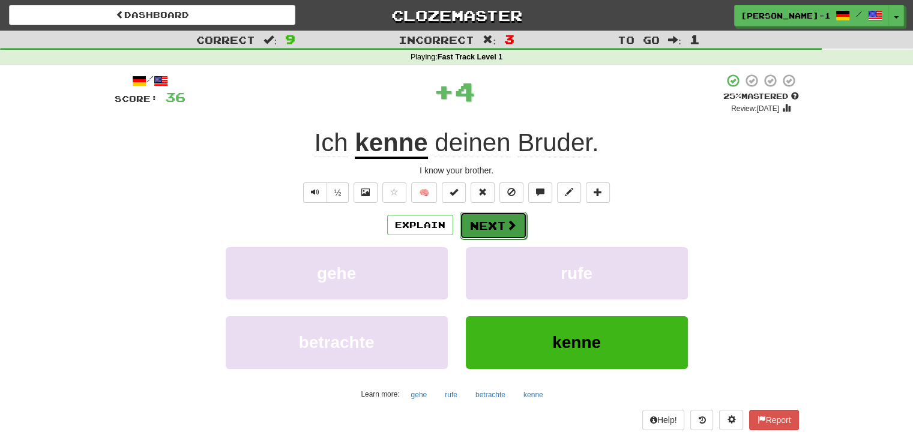
click at [490, 224] on button "Next" at bounding box center [493, 226] width 67 height 28
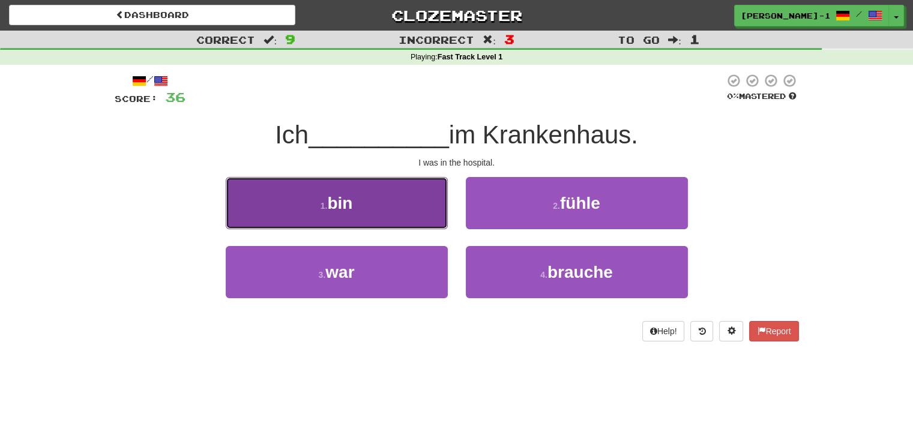
click at [409, 211] on button "1 . bin" at bounding box center [337, 203] width 222 height 52
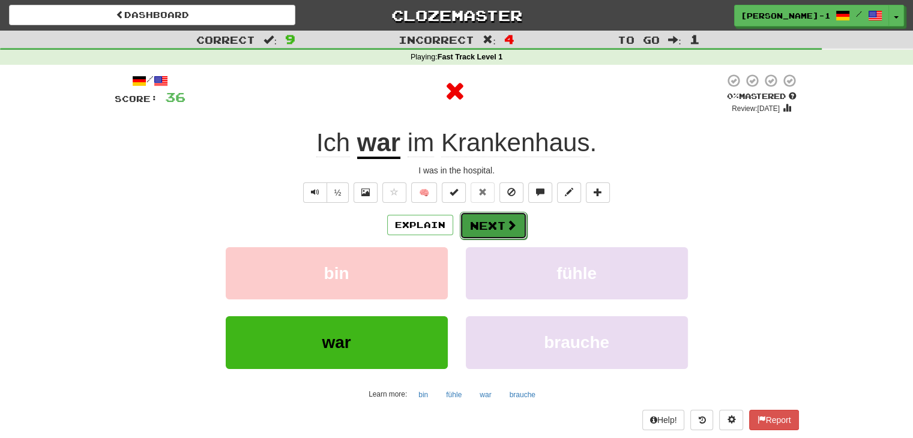
click at [487, 217] on button "Next" at bounding box center [493, 226] width 67 height 28
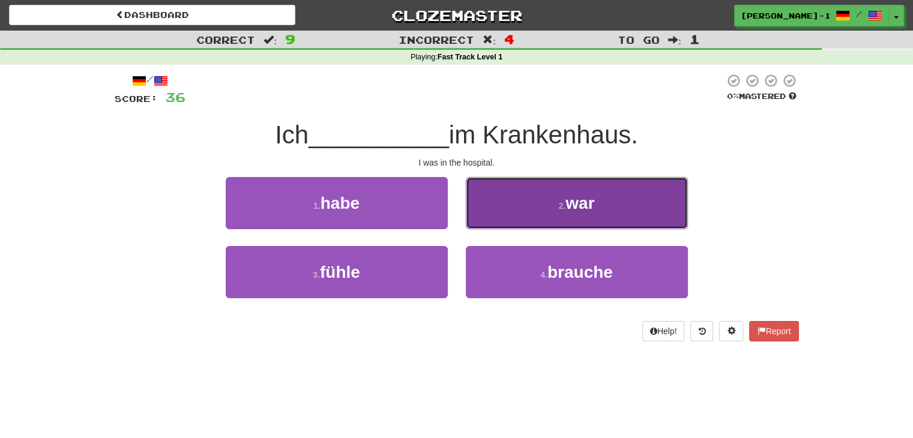
click at [479, 211] on button "2 . war" at bounding box center [577, 203] width 222 height 52
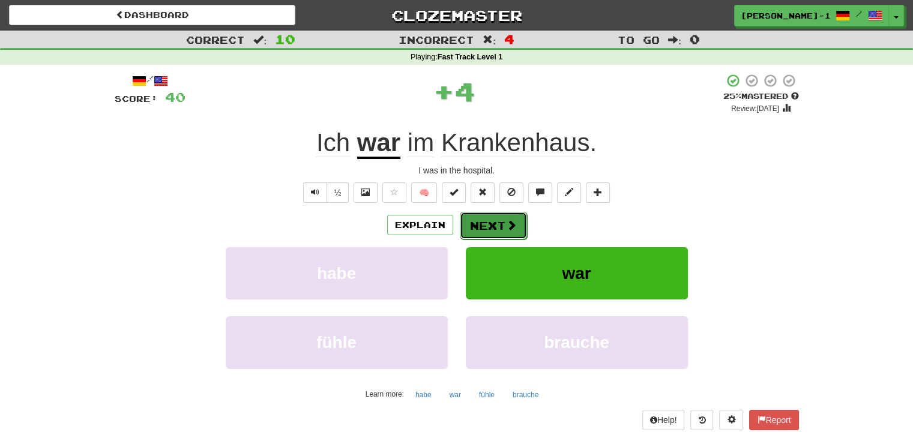
click at [481, 221] on button "Next" at bounding box center [493, 226] width 67 height 28
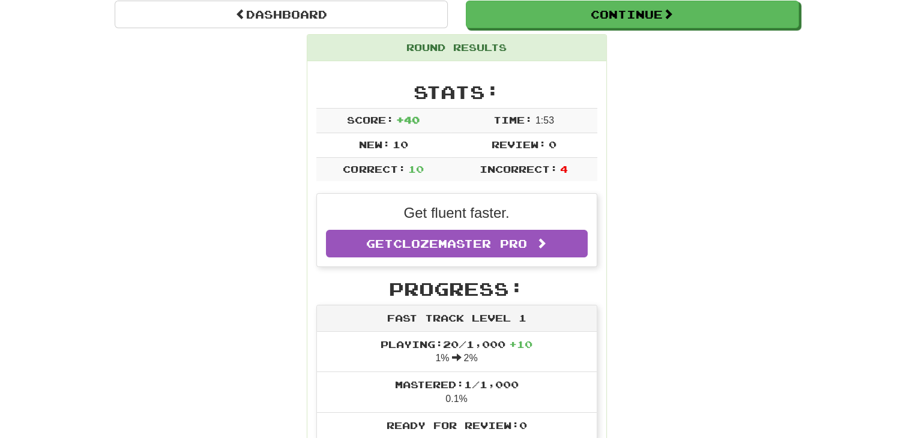
scroll to position [162, 0]
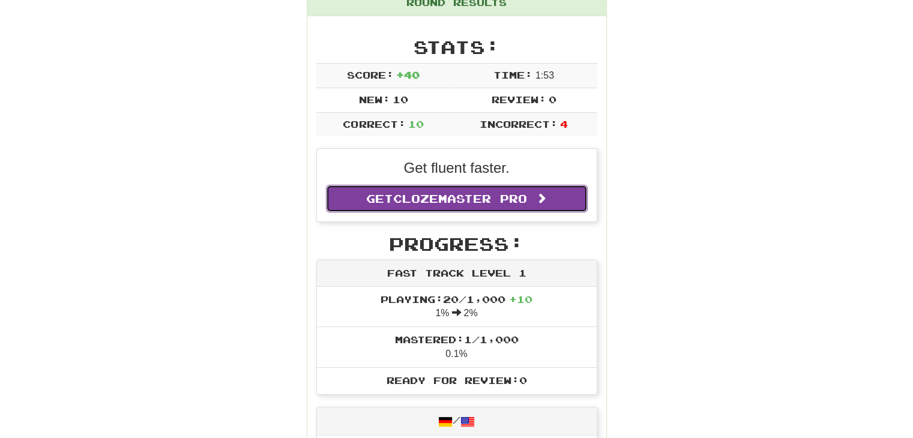
click at [483, 200] on span "Clozemaster Pro" at bounding box center [460, 198] width 134 height 13
